Goal: Task Accomplishment & Management: Complete application form

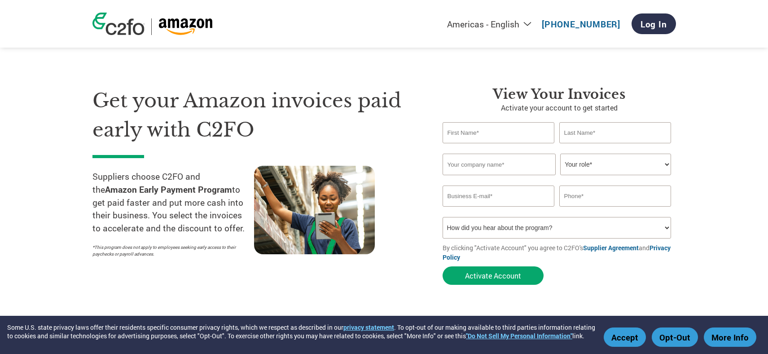
type input "[PERSON_NAME][EMAIL_ADDRESS][PERSON_NAME][DOMAIN_NAME]"
type input "8552162750"
click at [487, 137] on input "text" at bounding box center [499, 132] width 112 height 21
type input "[PERSON_NAME]"
type input "Cho"
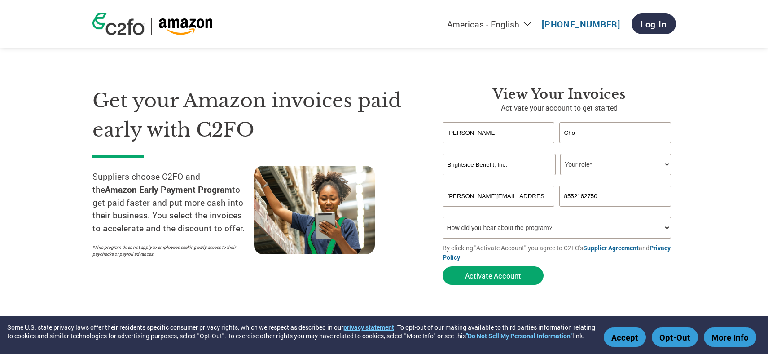
type input "Brightside Benefit, Inc."
select select "CFO"
click at [531, 225] on select "How did you hear about the program? Received a letter Email Social Media Online…" at bounding box center [557, 228] width 229 height 22
click at [499, 282] on button "Activate Account" at bounding box center [493, 275] width 101 height 18
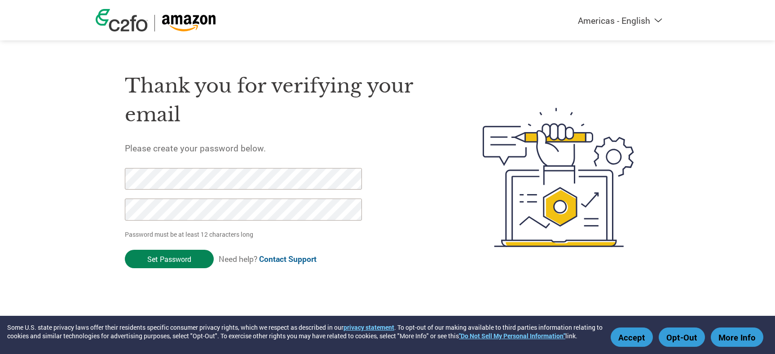
click at [180, 257] on input "Set Password" at bounding box center [169, 259] width 89 height 18
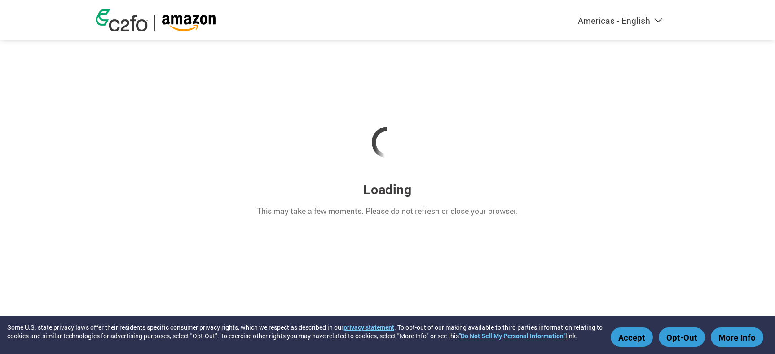
click at [686, 339] on button "Opt-Out" at bounding box center [682, 336] width 46 height 19
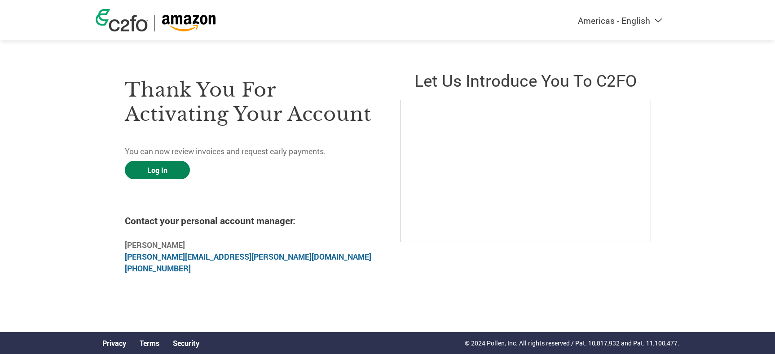
click at [163, 167] on link "Log In" at bounding box center [157, 170] width 65 height 18
